Goal: Information Seeking & Learning: Learn about a topic

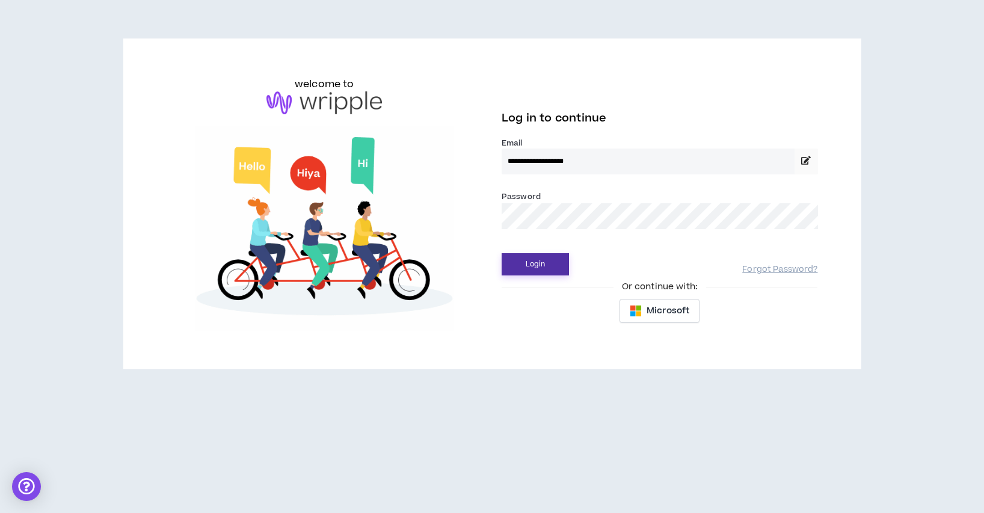
click at [550, 266] on button "Login" at bounding box center [535, 264] width 67 height 22
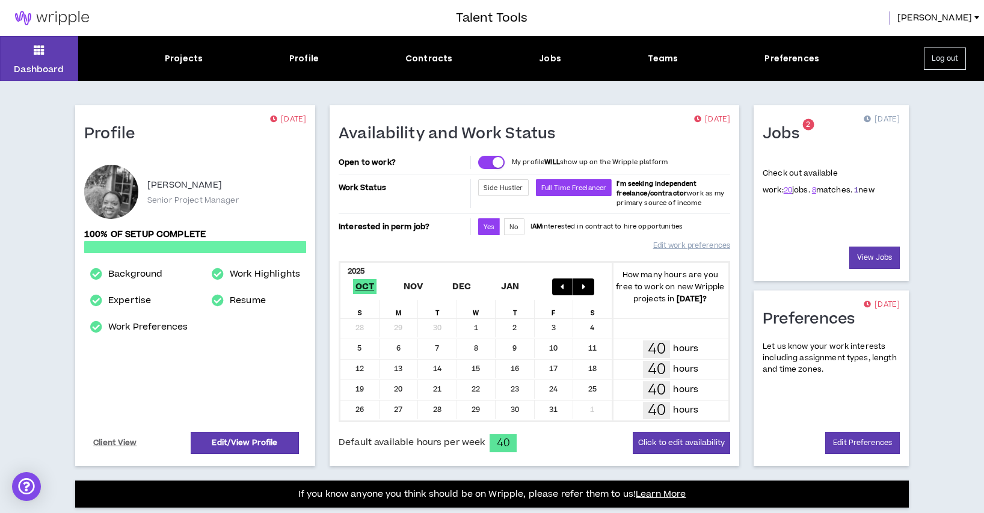
click at [854, 188] on link "1" at bounding box center [856, 190] width 4 height 11
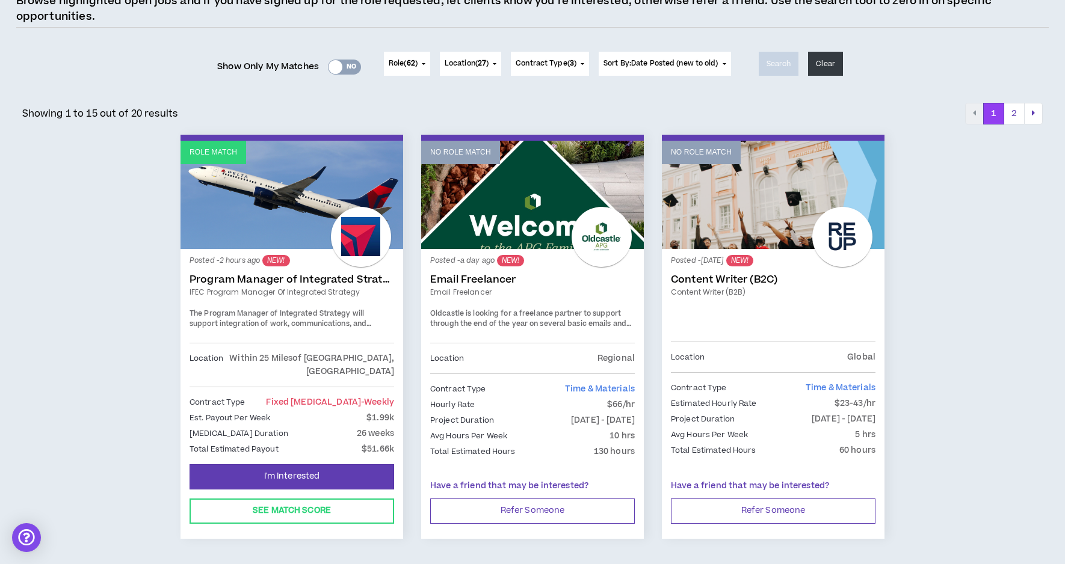
scroll to position [121, 0]
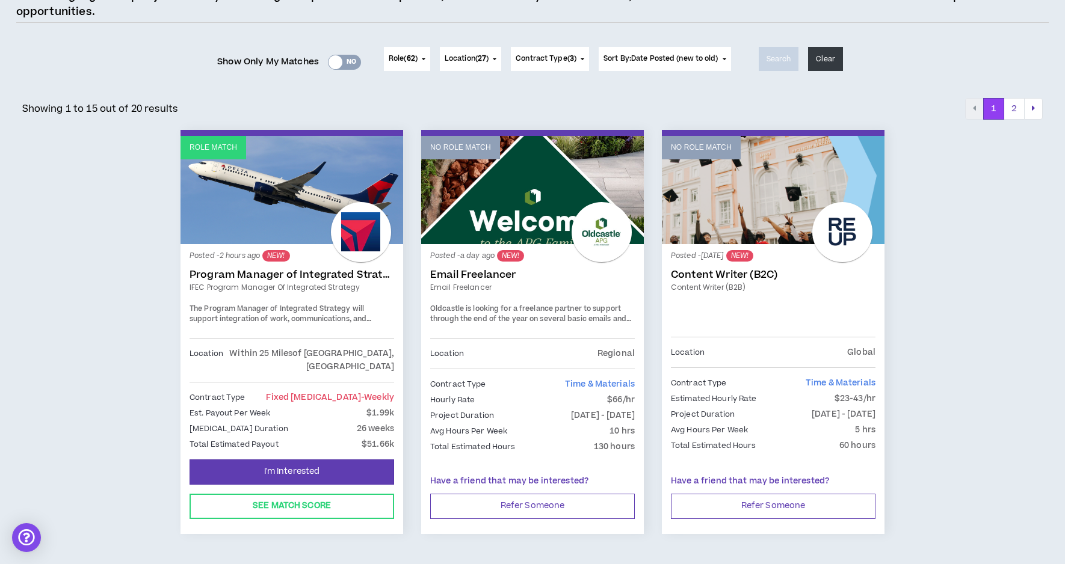
click at [248, 278] on link "Program Manager of Integrated Strategy" at bounding box center [291, 275] width 204 height 12
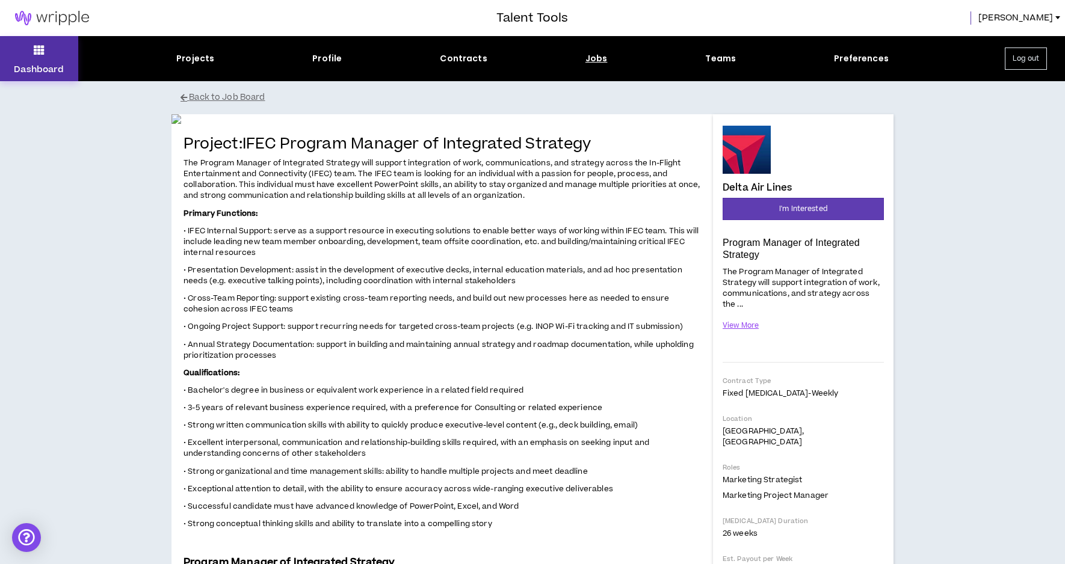
click at [34, 59] on button "Dashboard" at bounding box center [39, 58] width 78 height 45
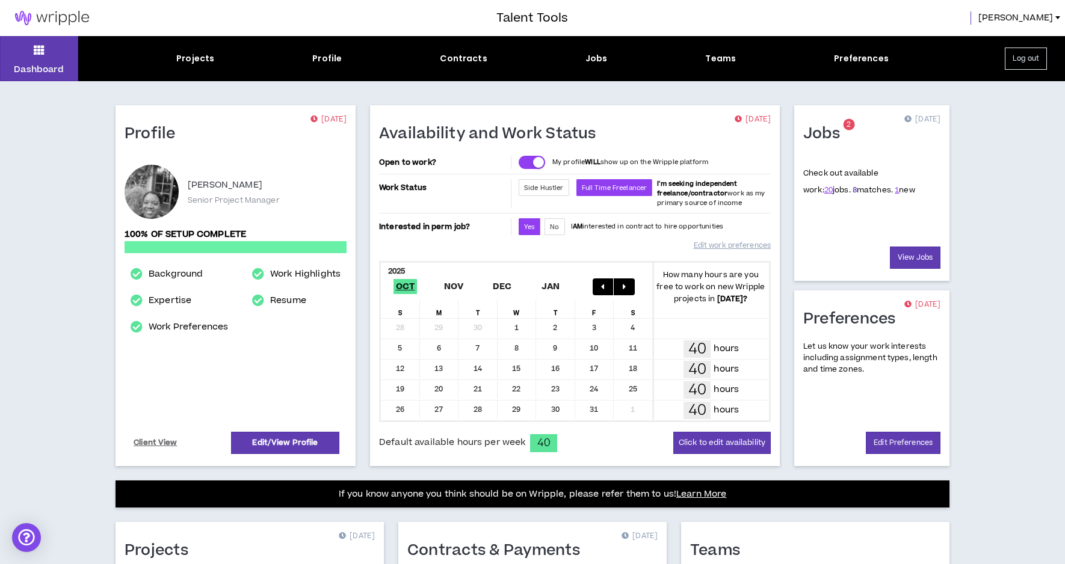
click at [852, 192] on link "8" at bounding box center [854, 190] width 4 height 11
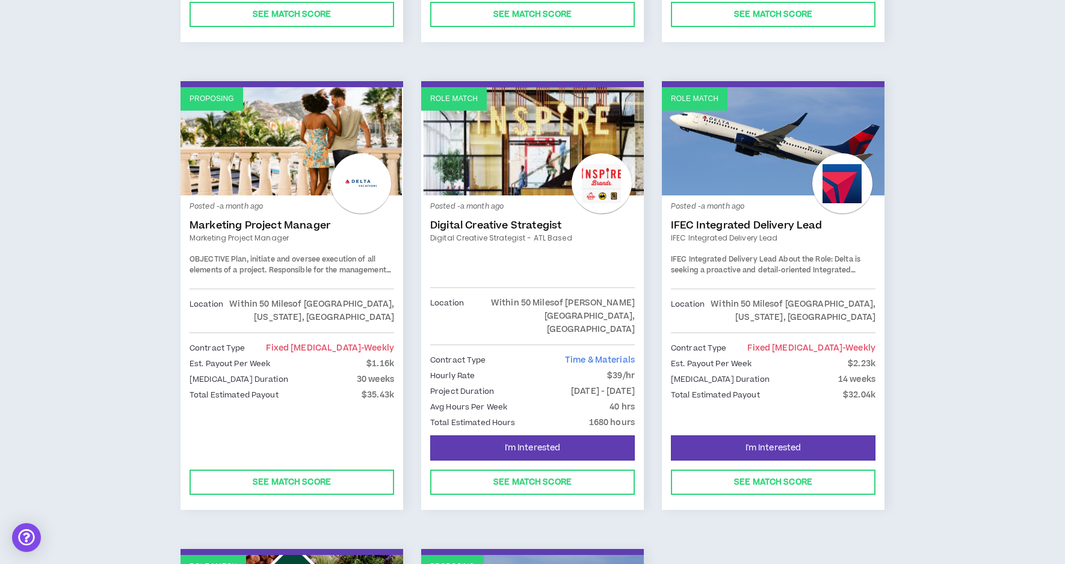
scroll to position [593, 0]
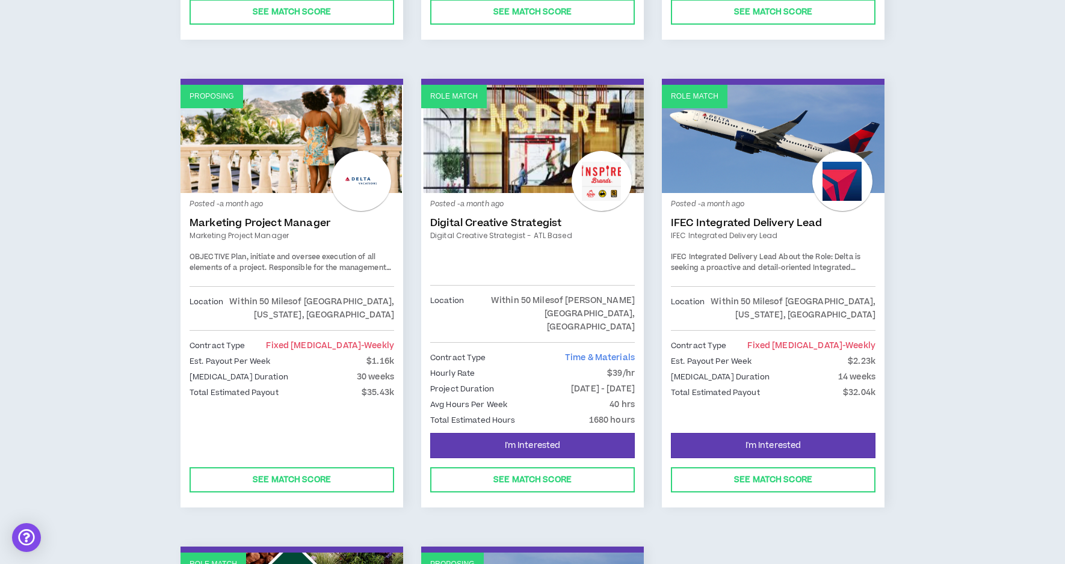
click at [724, 217] on link "IFEC Integrated Delivery Lead" at bounding box center [773, 223] width 204 height 12
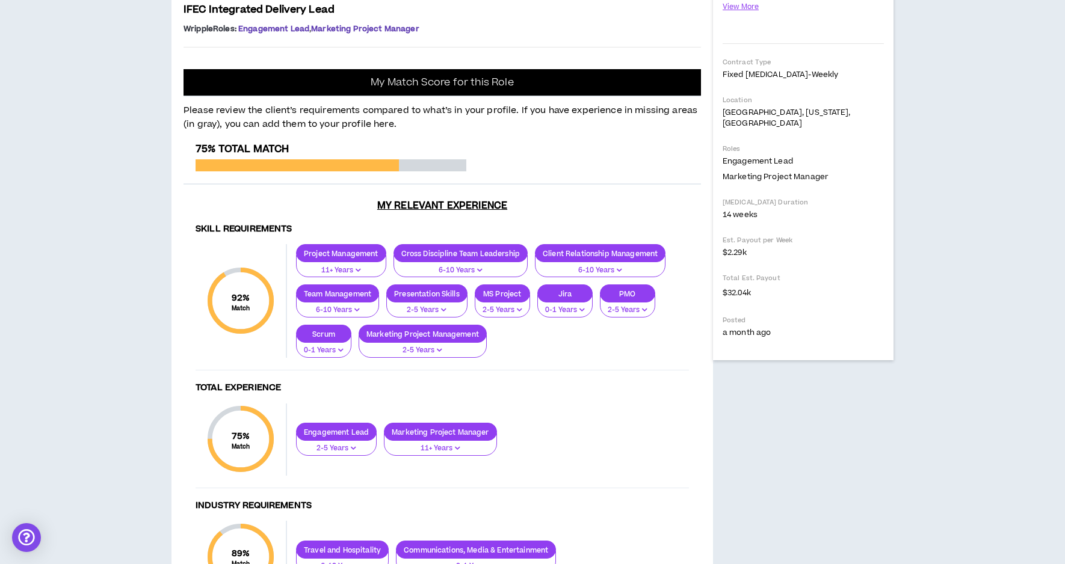
scroll to position [292, 0]
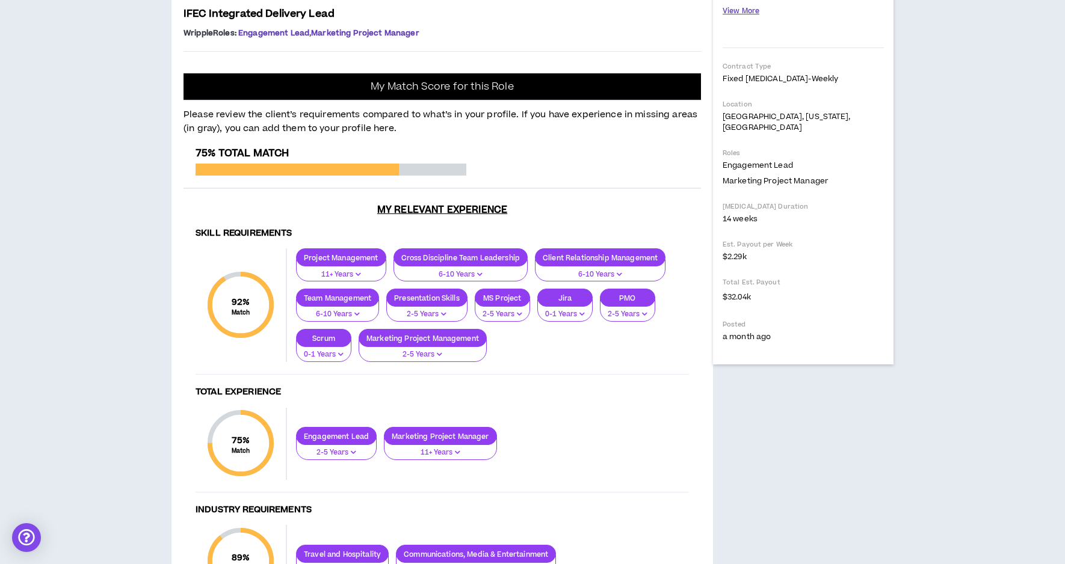
click at [739, 8] on button "View More" at bounding box center [740, 11] width 37 height 21
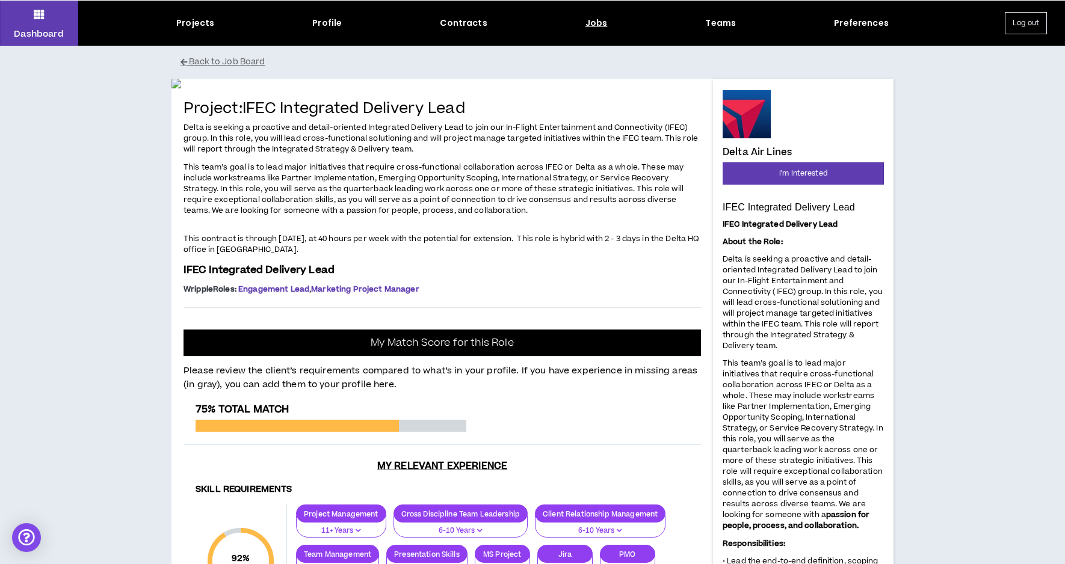
scroll to position [0, 0]
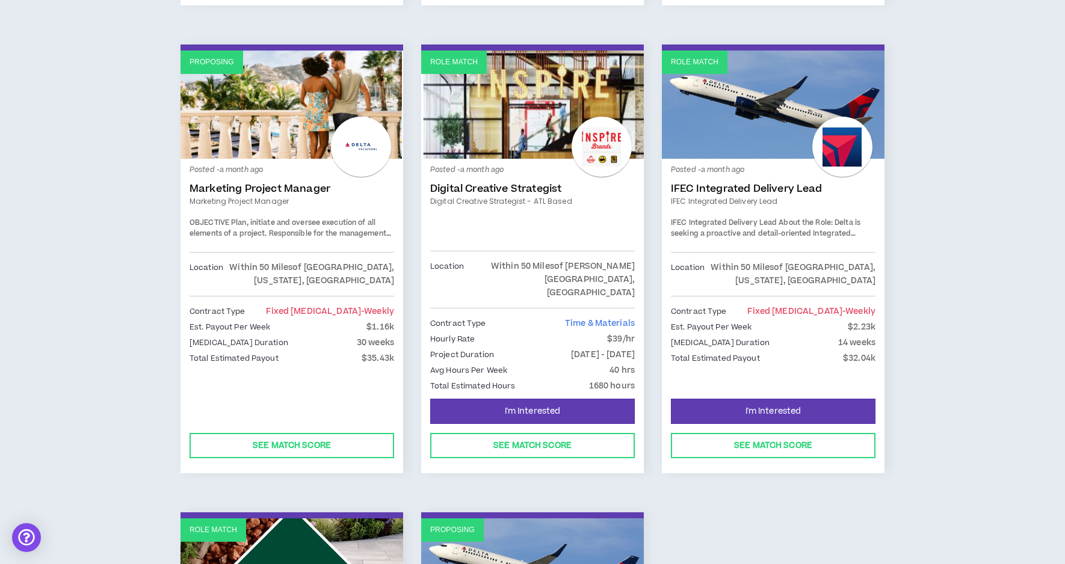
scroll to position [629, 0]
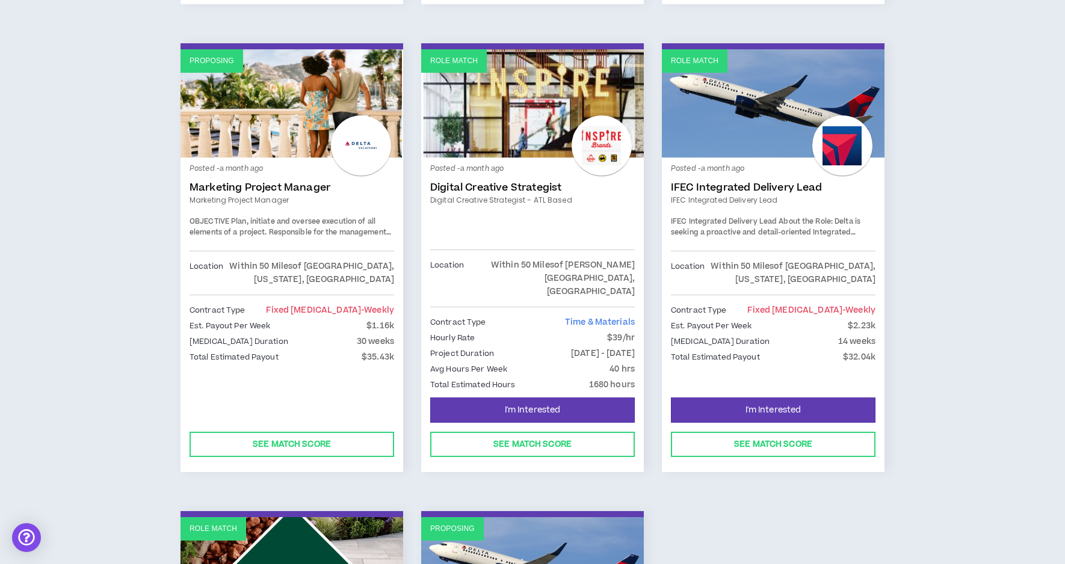
click at [230, 182] on link "Marketing Project Manager" at bounding box center [291, 188] width 204 height 12
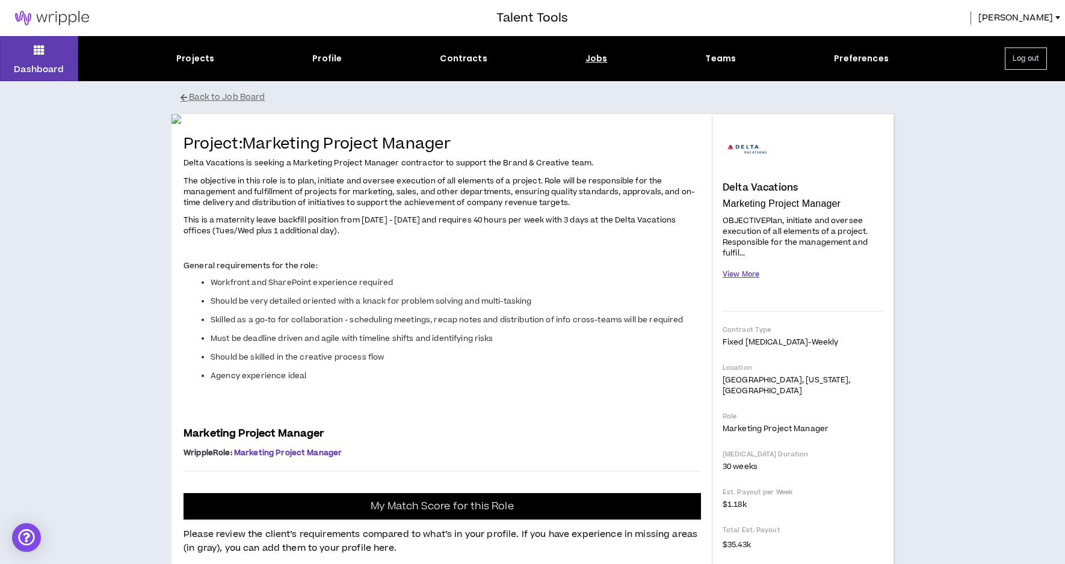
click at [730, 271] on button "View More" at bounding box center [740, 274] width 37 height 21
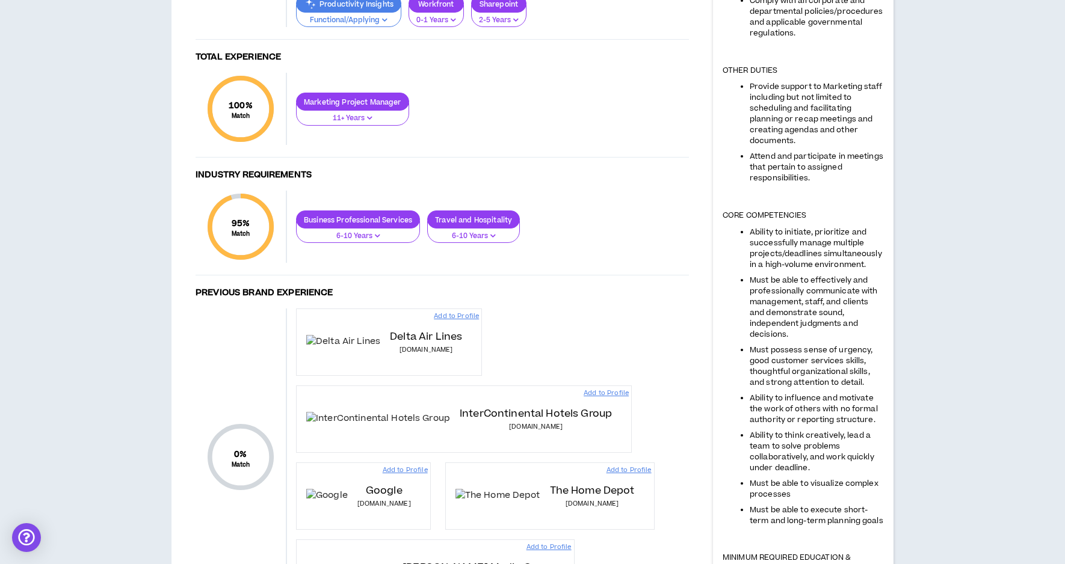
scroll to position [797, 0]
